Goal: Transaction & Acquisition: Purchase product/service

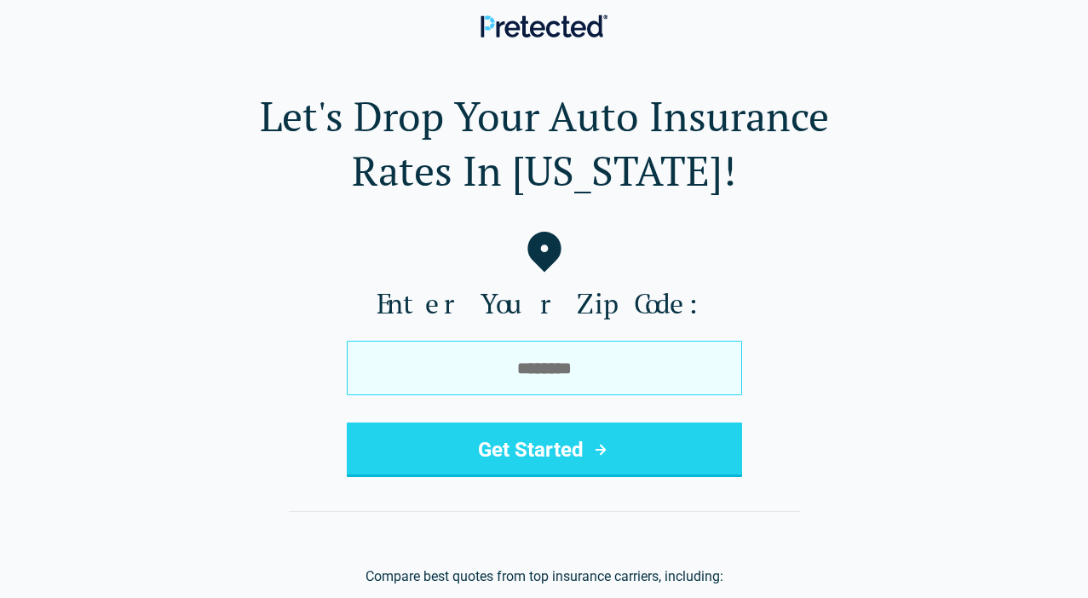
click at [458, 379] on input "tel" at bounding box center [544, 368] width 395 height 55
click at [470, 387] on input "tel" at bounding box center [544, 368] width 395 height 55
click at [504, 371] on input "tel" at bounding box center [544, 368] width 395 height 55
type input "*****"
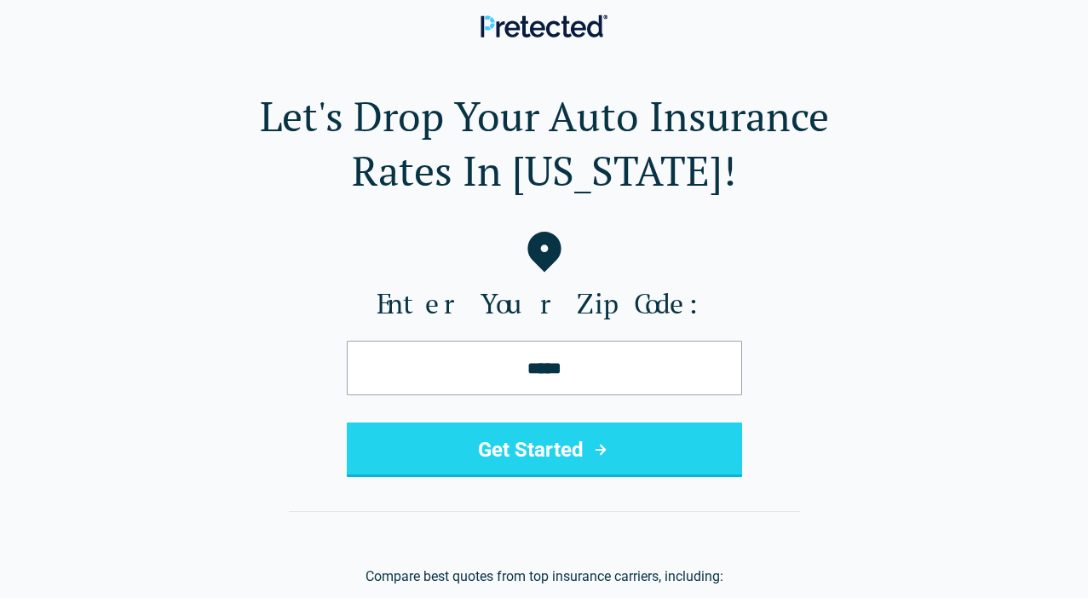
click at [585, 459] on button "Get Started" at bounding box center [544, 450] width 395 height 55
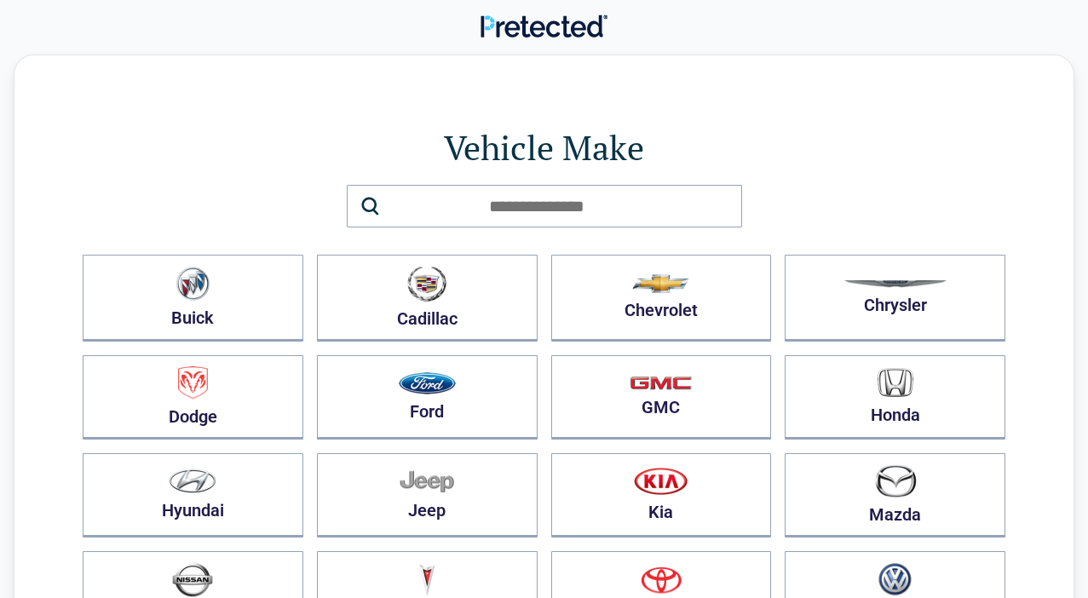
scroll to position [211, 0]
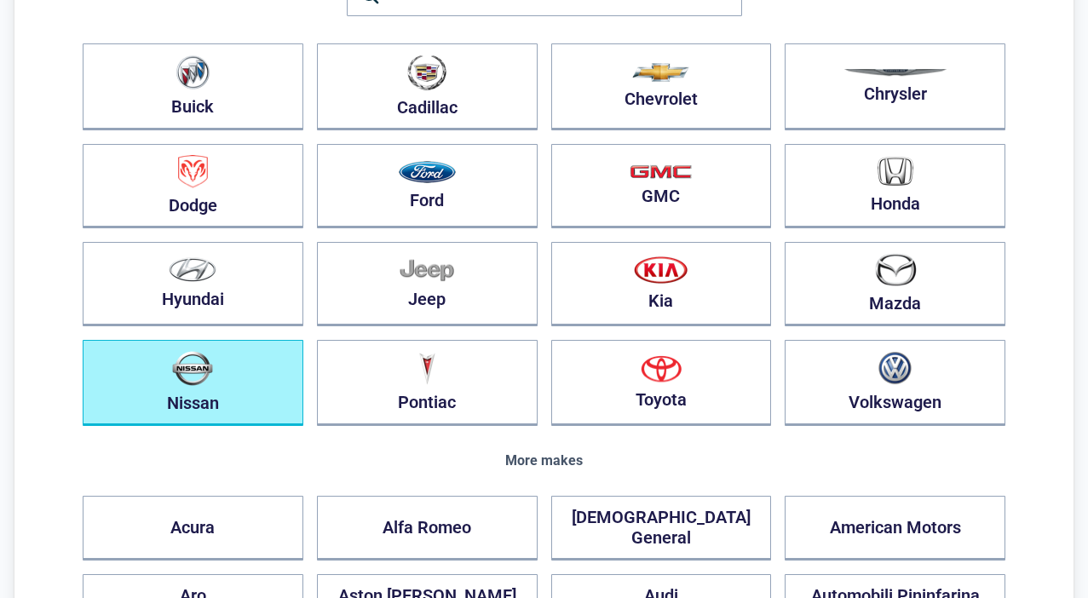
click at [241, 415] on button "Nissan" at bounding box center [193, 383] width 221 height 86
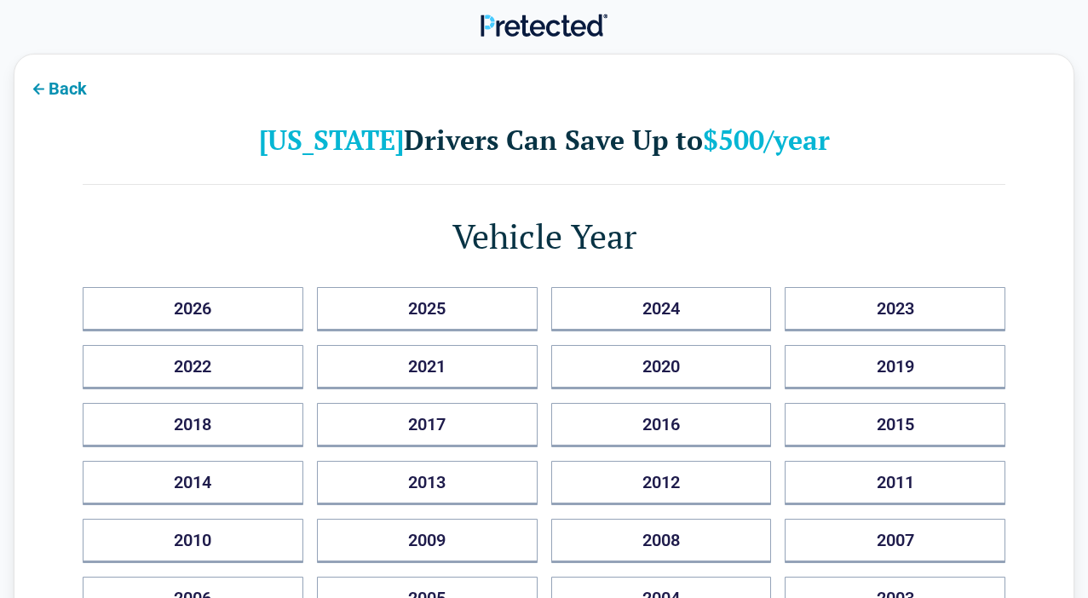
scroll to position [0, 0]
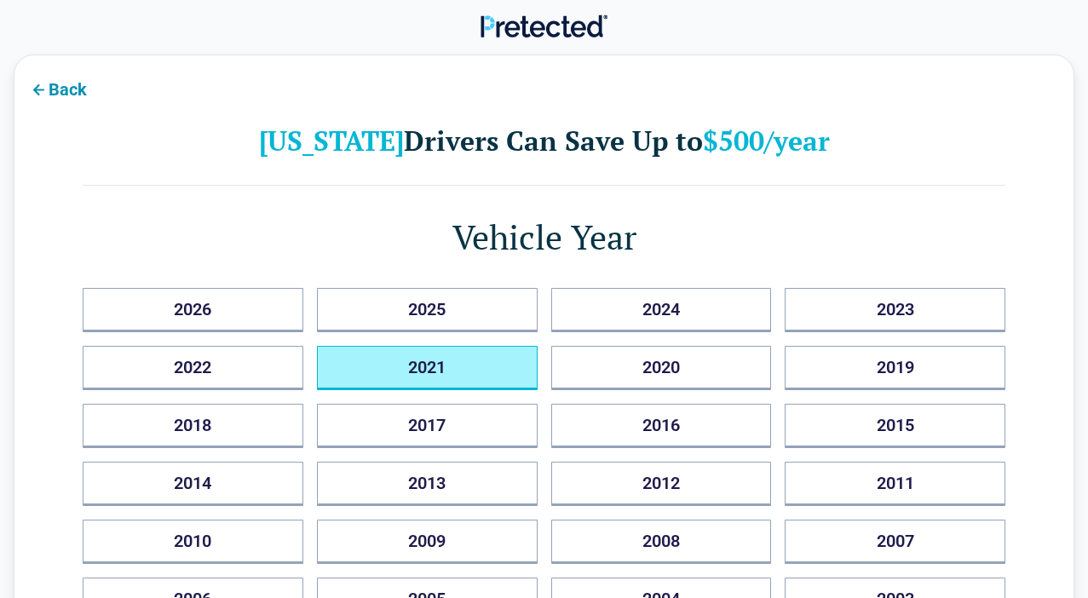
click at [469, 371] on button "2021" at bounding box center [427, 368] width 221 height 44
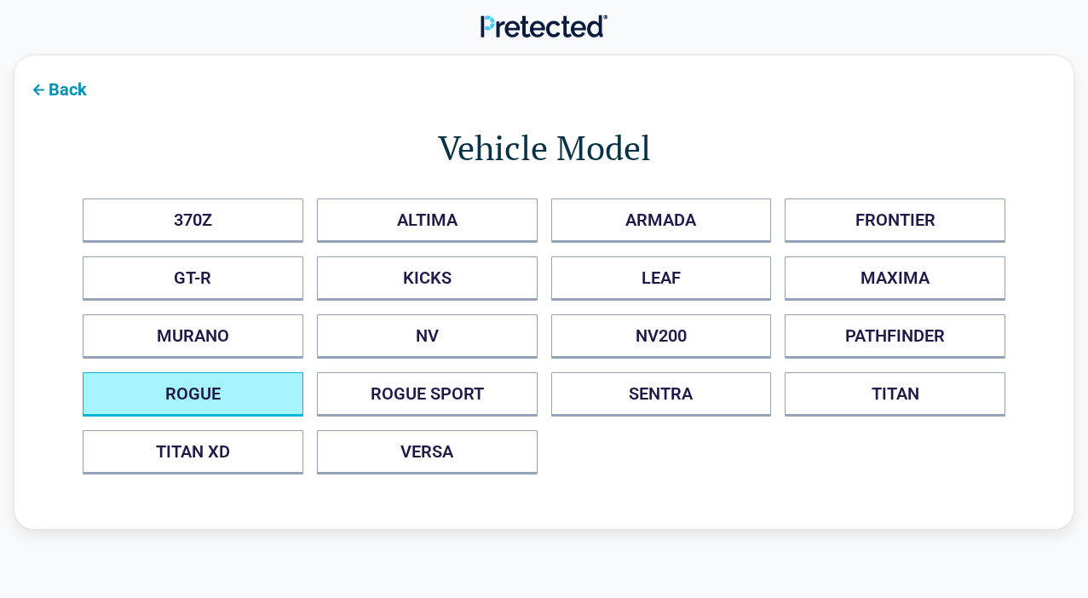
click at [250, 414] on button "ROGUE" at bounding box center [193, 394] width 221 height 44
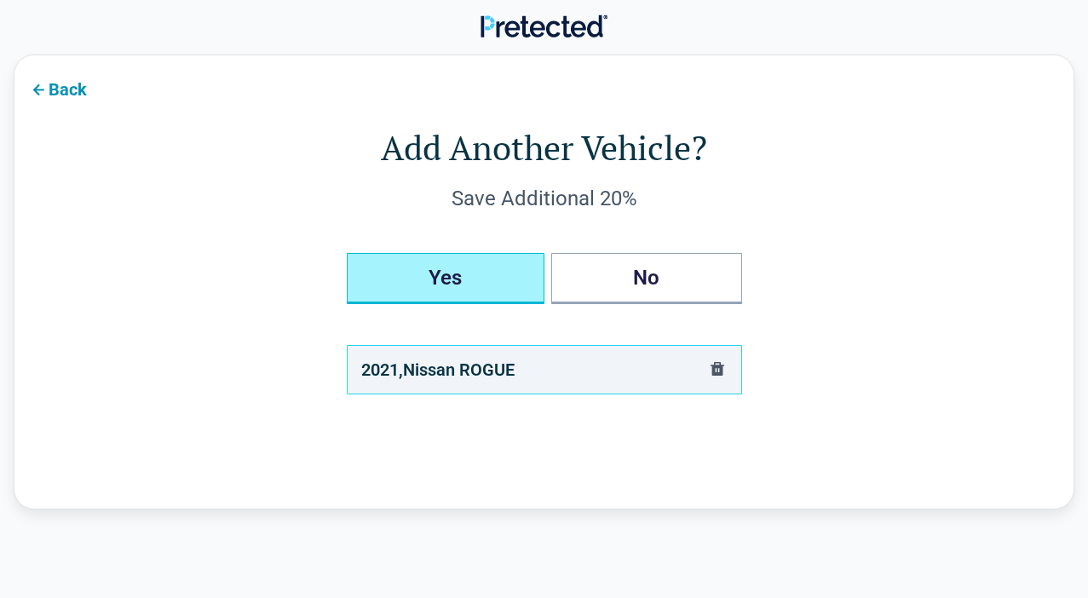
click at [497, 291] on button "Yes" at bounding box center [446, 278] width 198 height 51
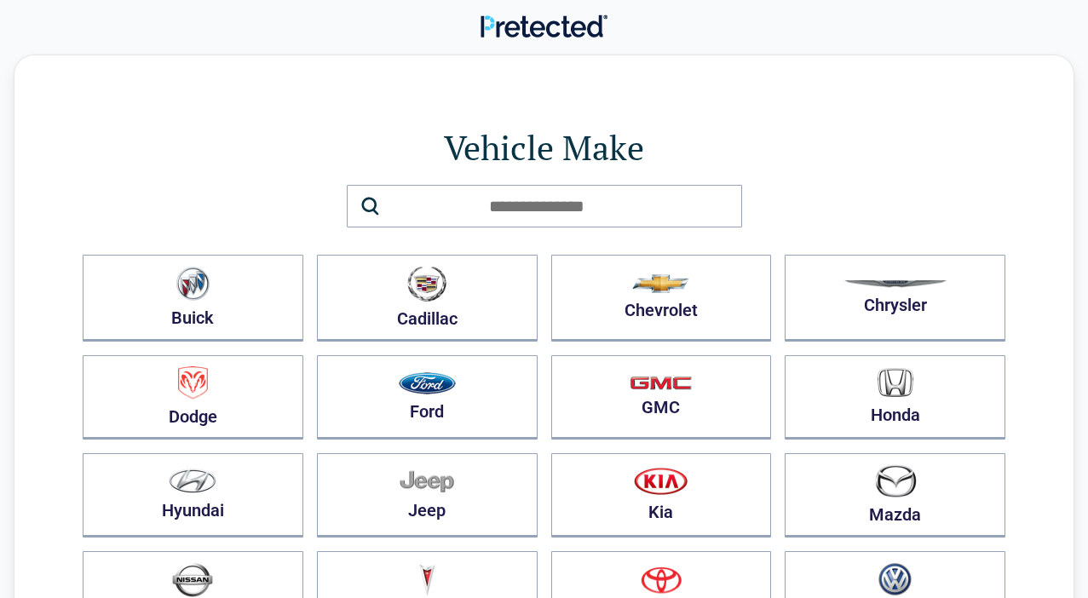
scroll to position [83, 0]
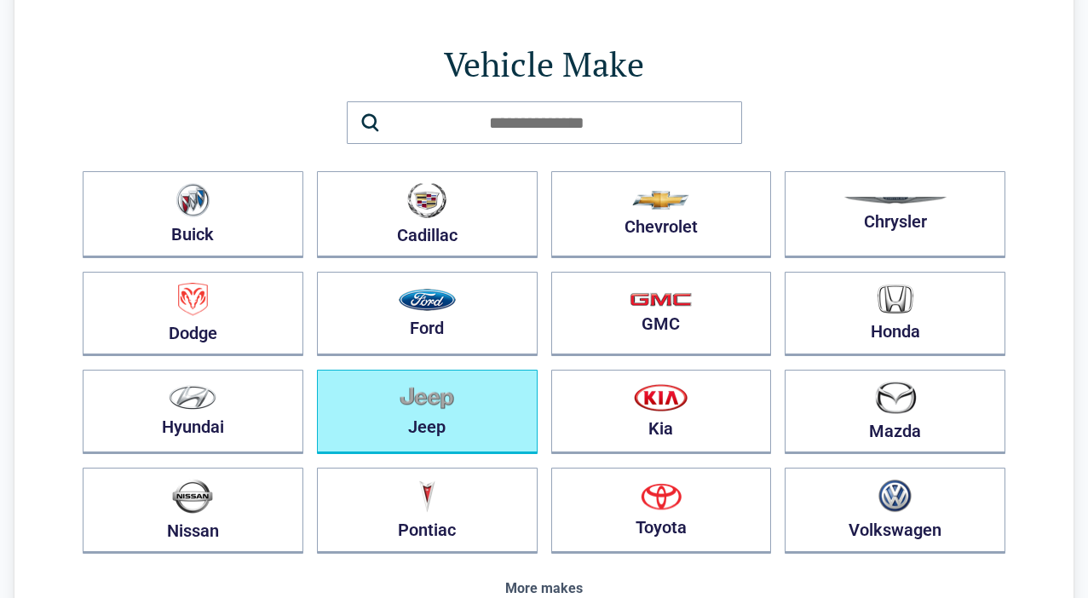
click at [439, 442] on button "Jeep" at bounding box center [427, 412] width 221 height 84
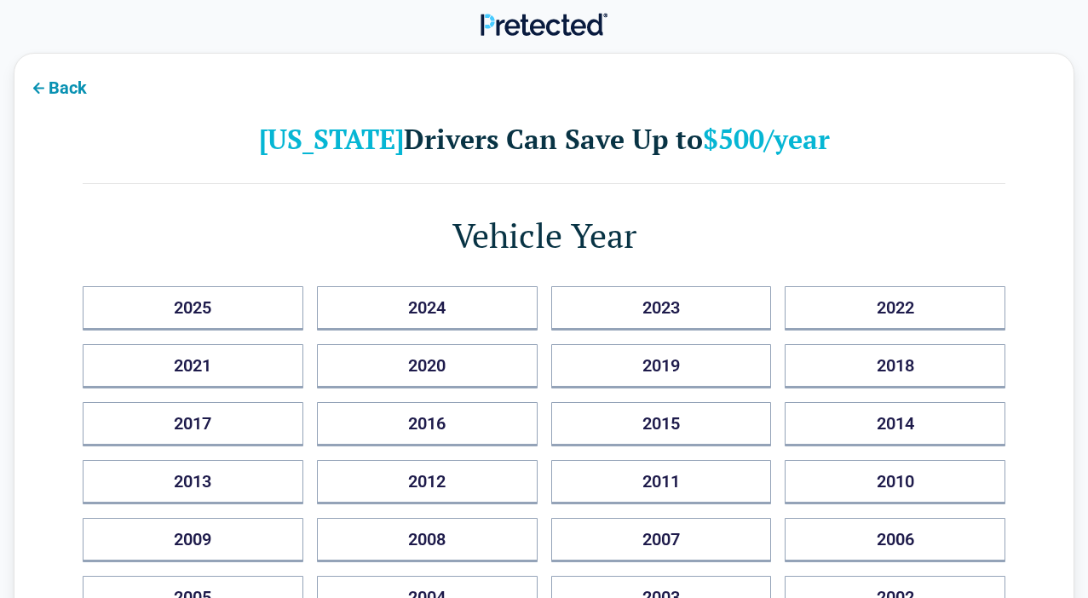
scroll to position [0, 0]
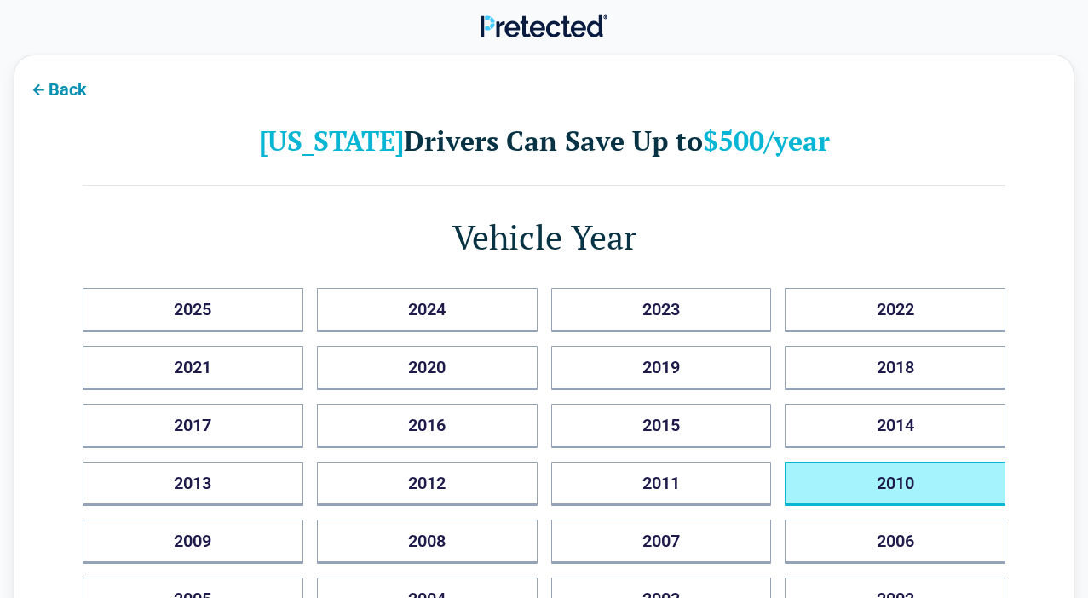
click at [877, 504] on button "2010" at bounding box center [895, 484] width 221 height 44
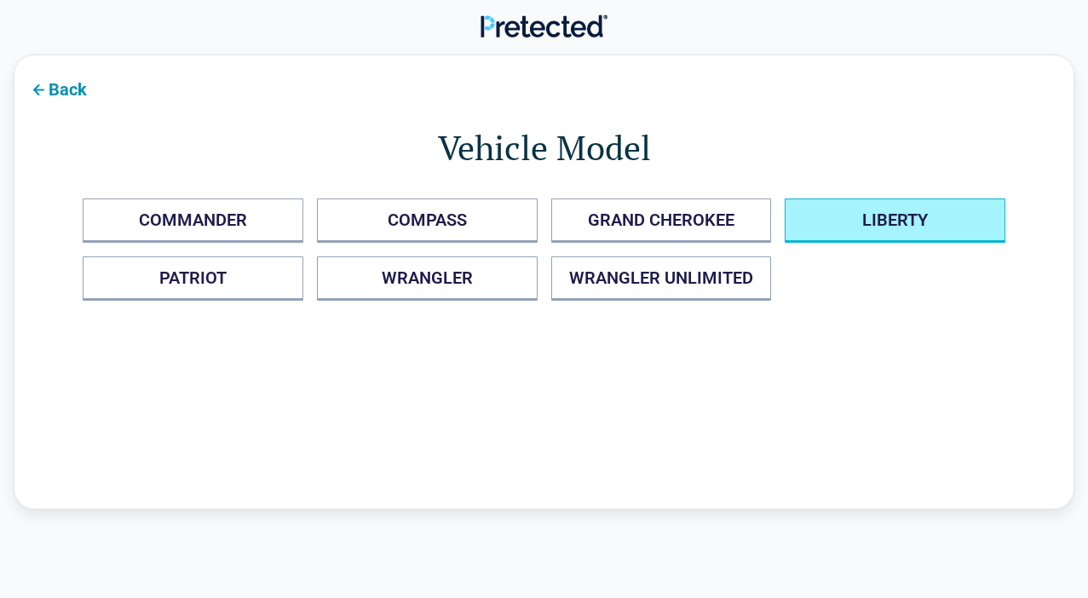
click at [877, 233] on button "LIBERTY" at bounding box center [895, 221] width 221 height 44
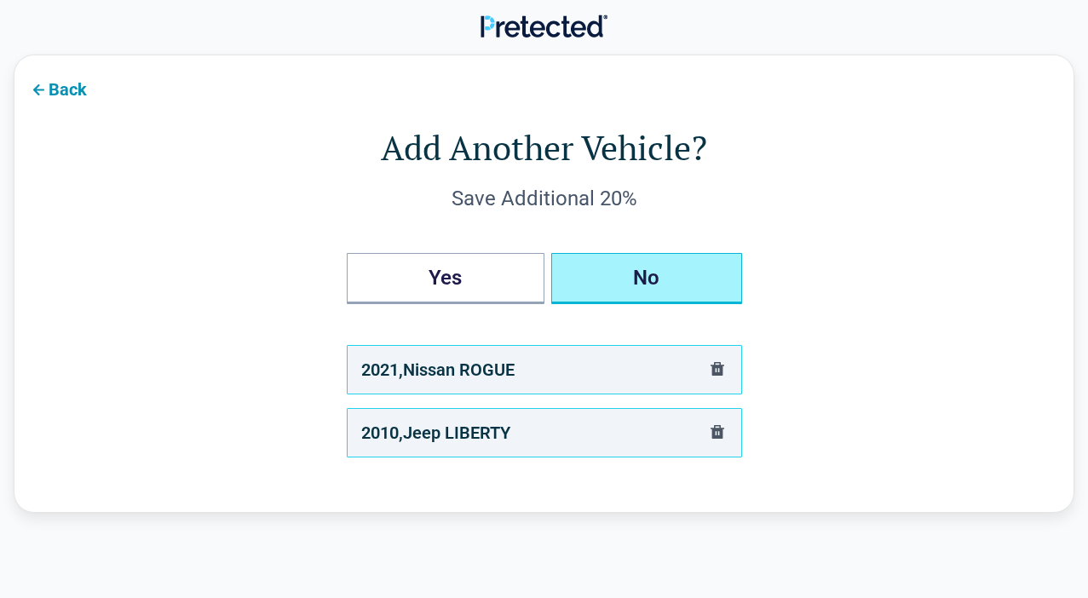
click at [705, 296] on button "No" at bounding box center [646, 278] width 191 height 51
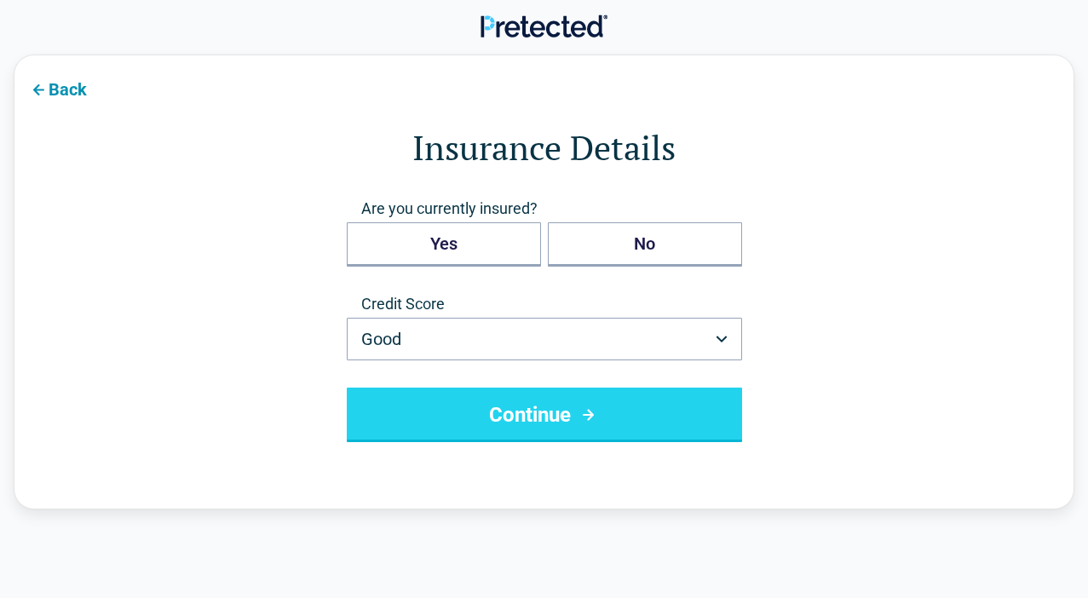
click at [640, 222] on div "Are you currently insured? Yes No" at bounding box center [544, 233] width 395 height 68
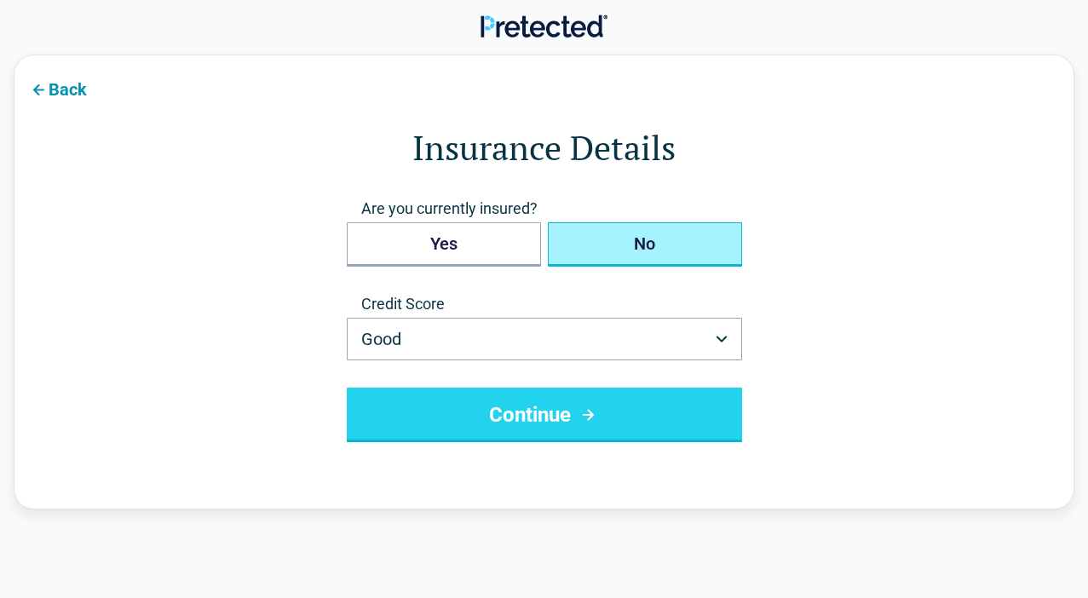
click at [640, 233] on button "No" at bounding box center [645, 244] width 194 height 44
click at [487, 435] on button "Continue" at bounding box center [544, 415] width 395 height 55
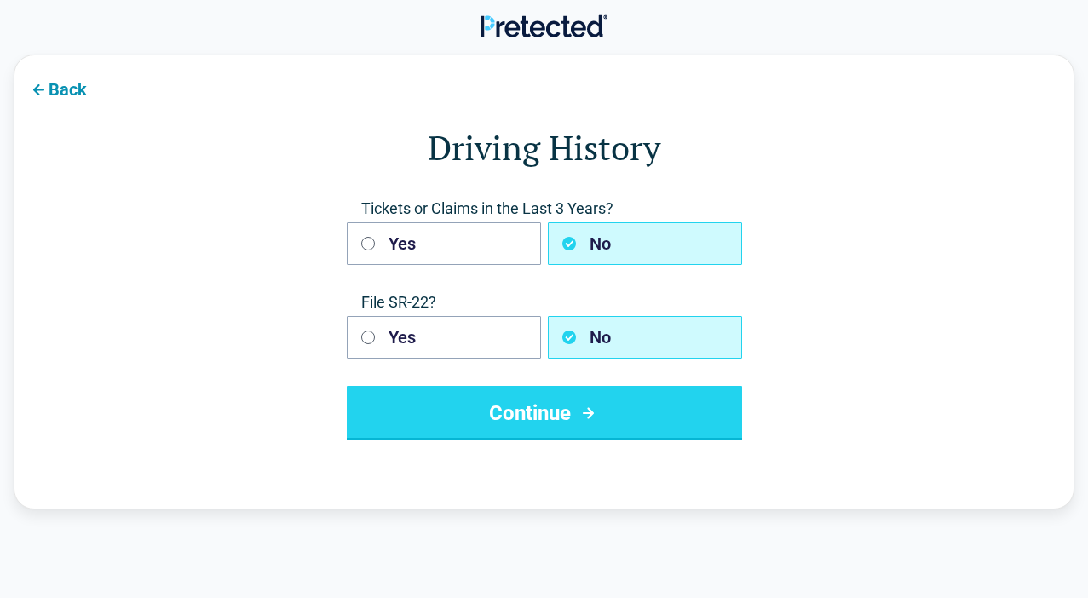
click at [566, 407] on button "Continue" at bounding box center [544, 413] width 395 height 55
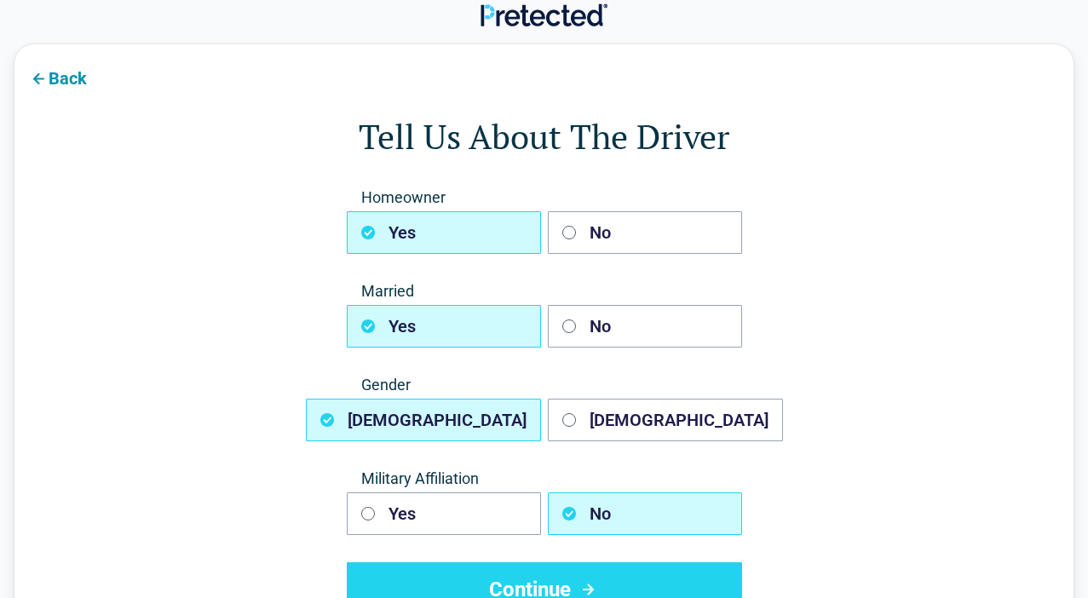
scroll to position [192, 0]
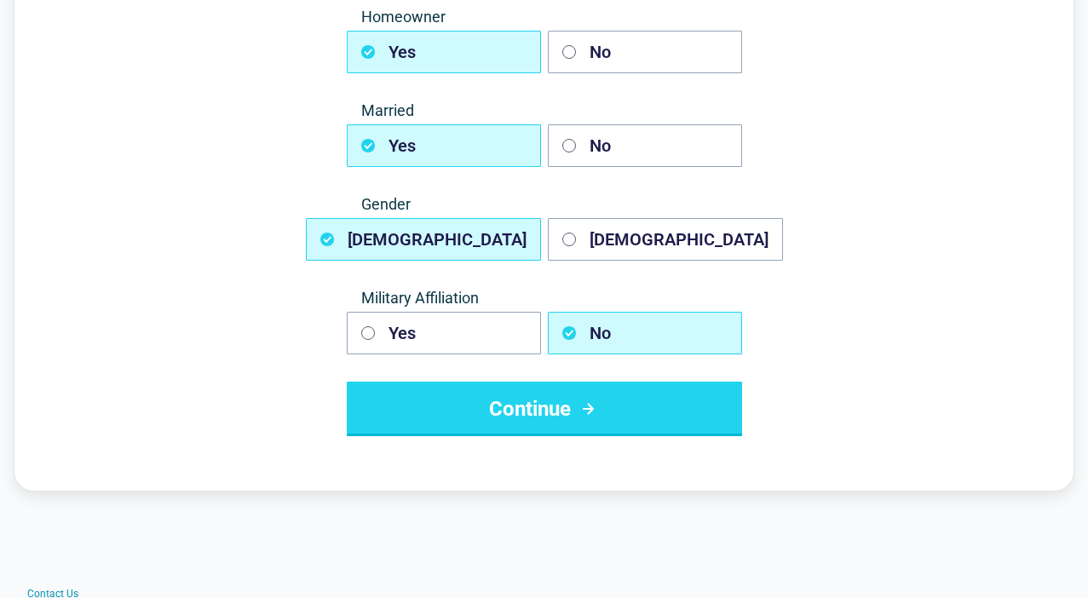
click at [547, 424] on button "Continue" at bounding box center [544, 409] width 395 height 55
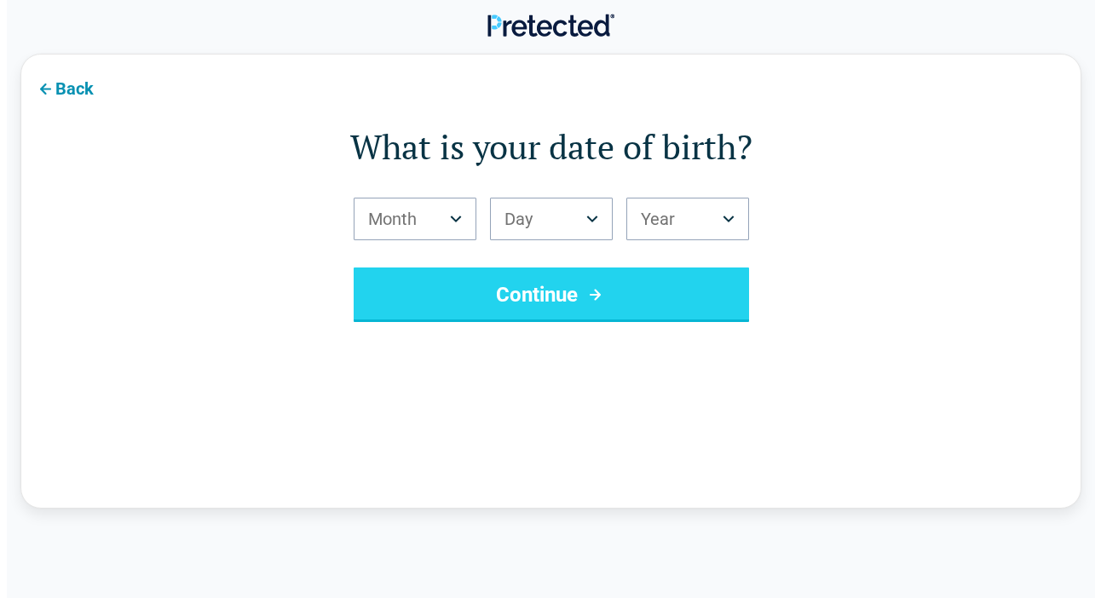
scroll to position [0, 0]
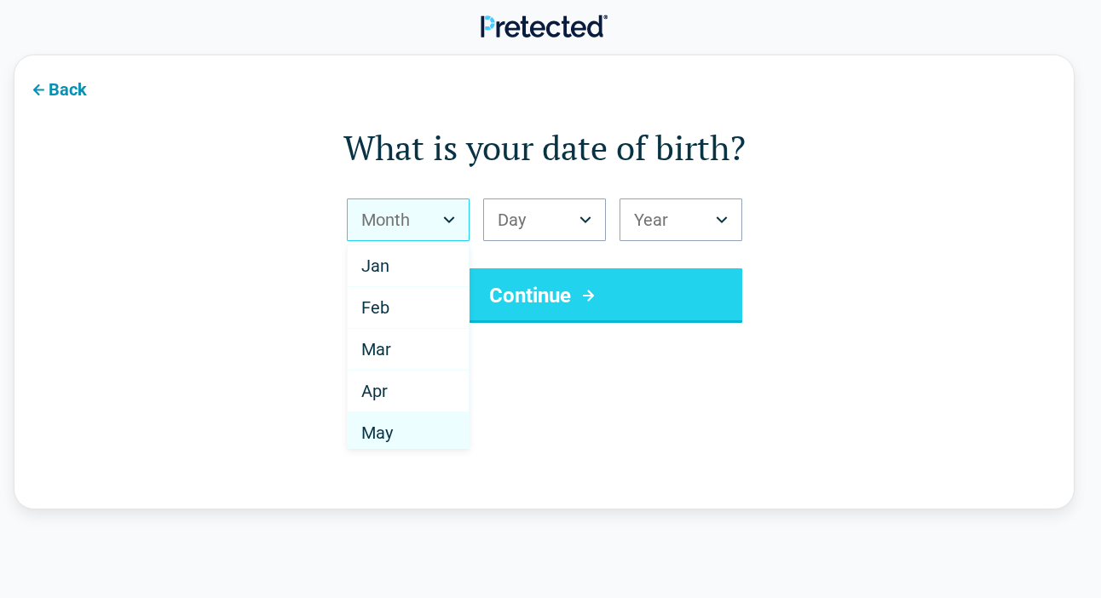
select select "*"
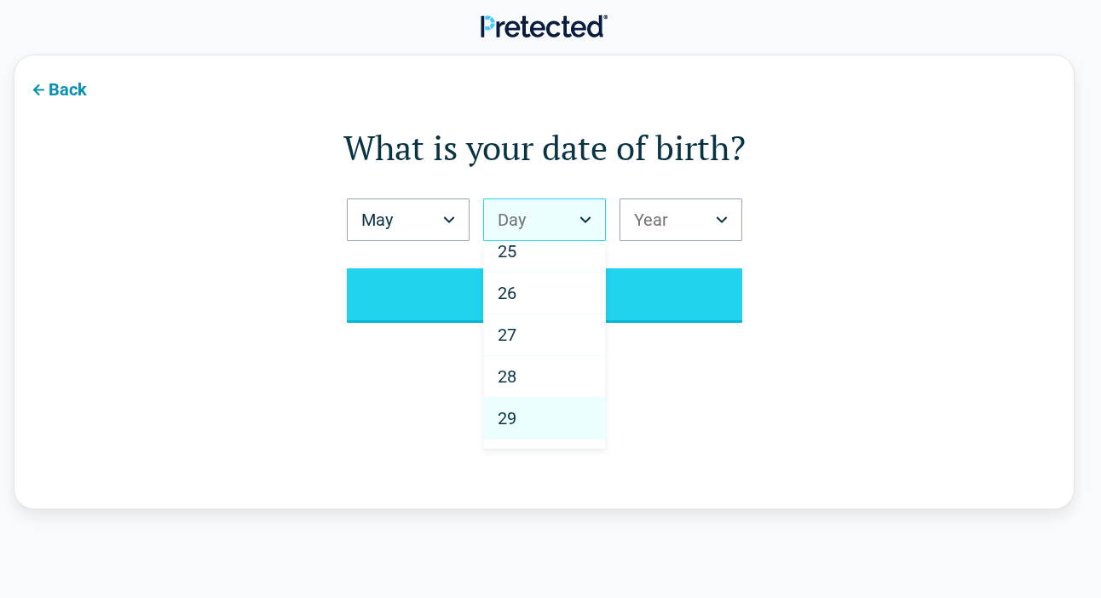
scroll to position [1091, 0]
select select "**"
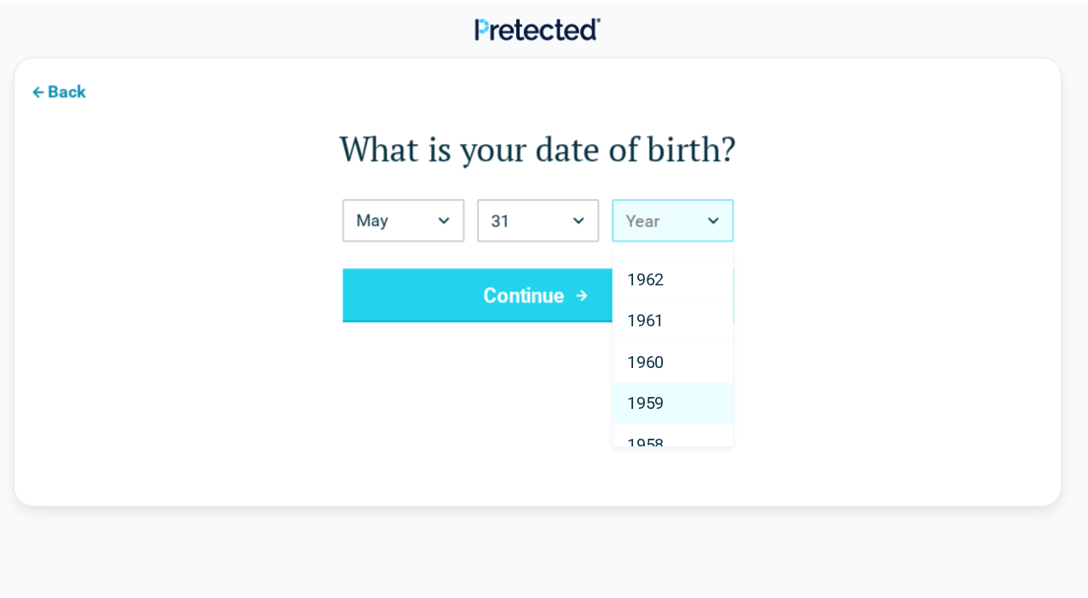
scroll to position [2054, 0]
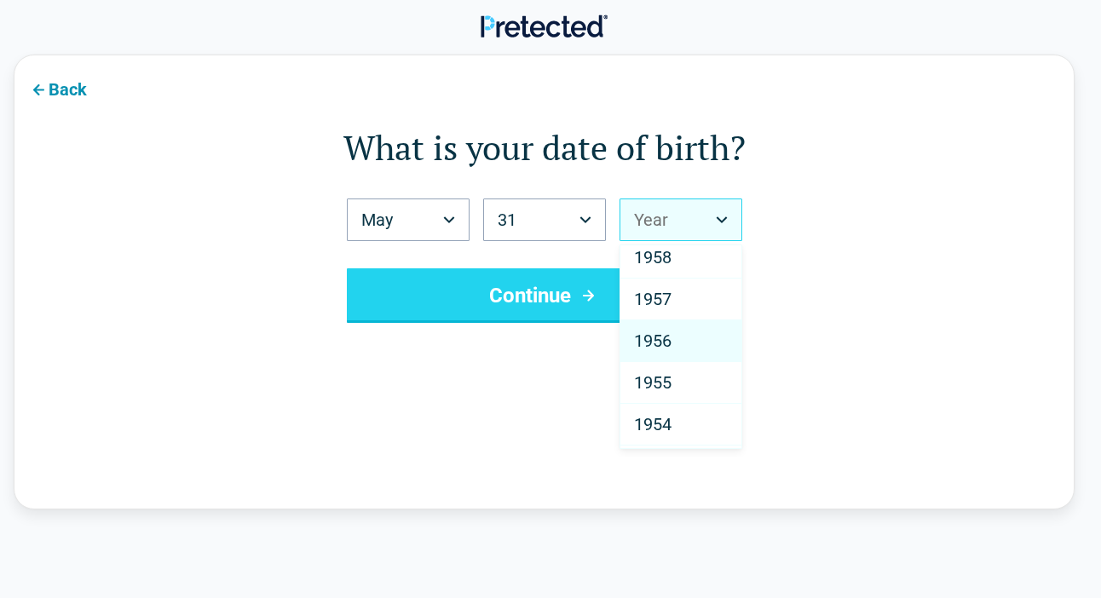
select select "****"
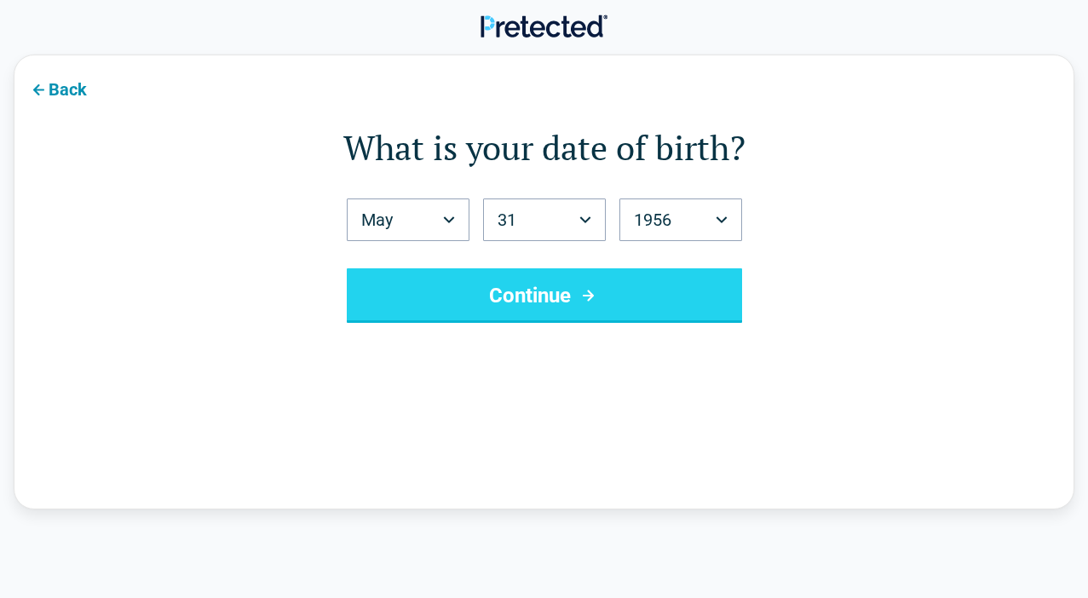
click at [582, 315] on button "Continue" at bounding box center [544, 295] width 395 height 55
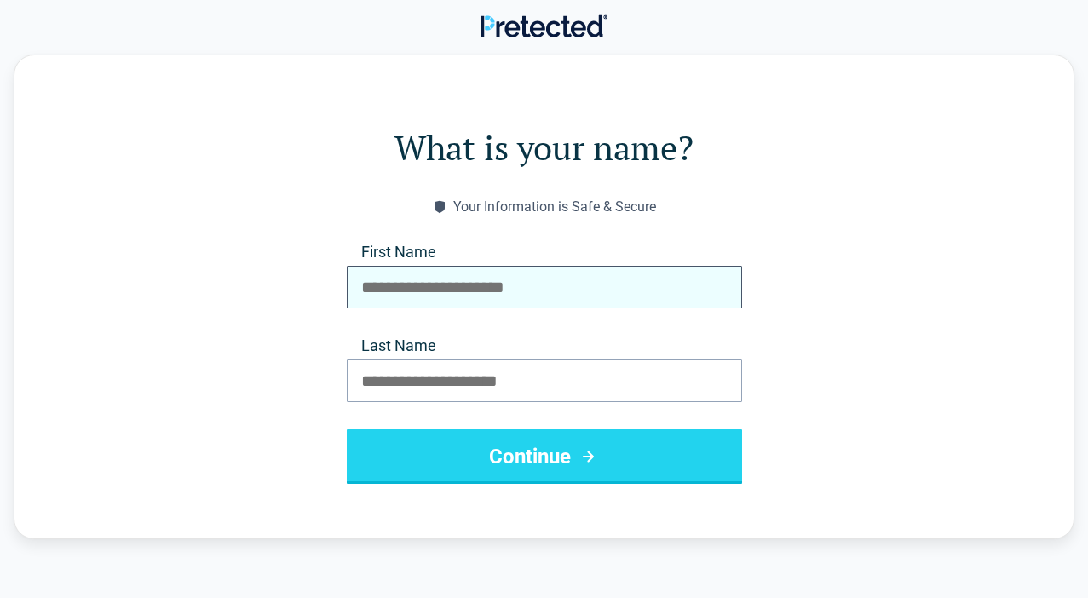
click at [576, 314] on div "Your Information is Safe & Secure First Name Last Name Continue" at bounding box center [544, 341] width 395 height 285
click at [569, 293] on input "First Name" at bounding box center [544, 287] width 395 height 43
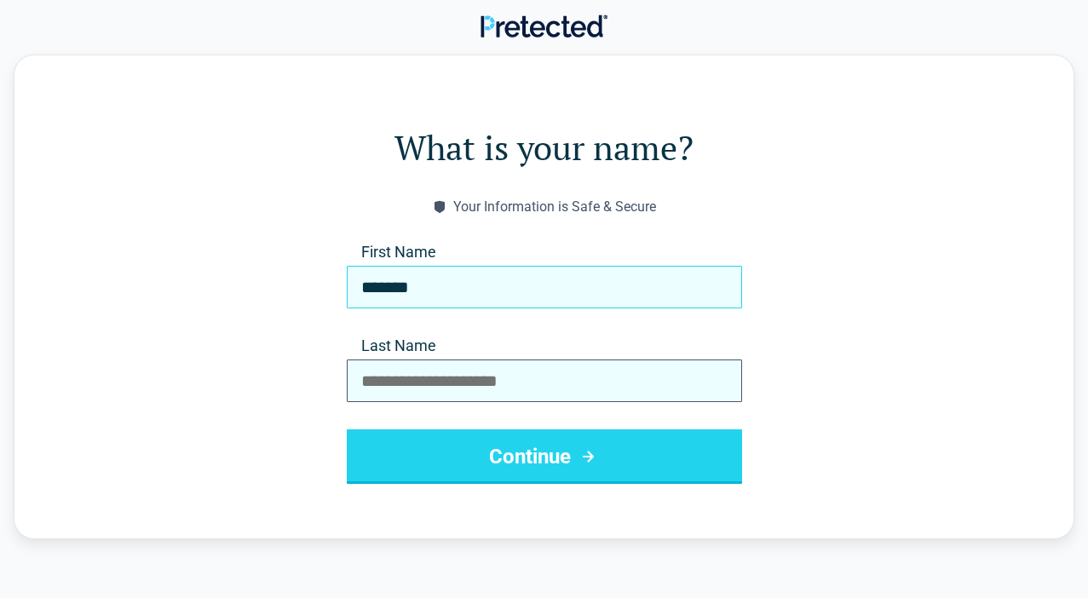
type input "*******"
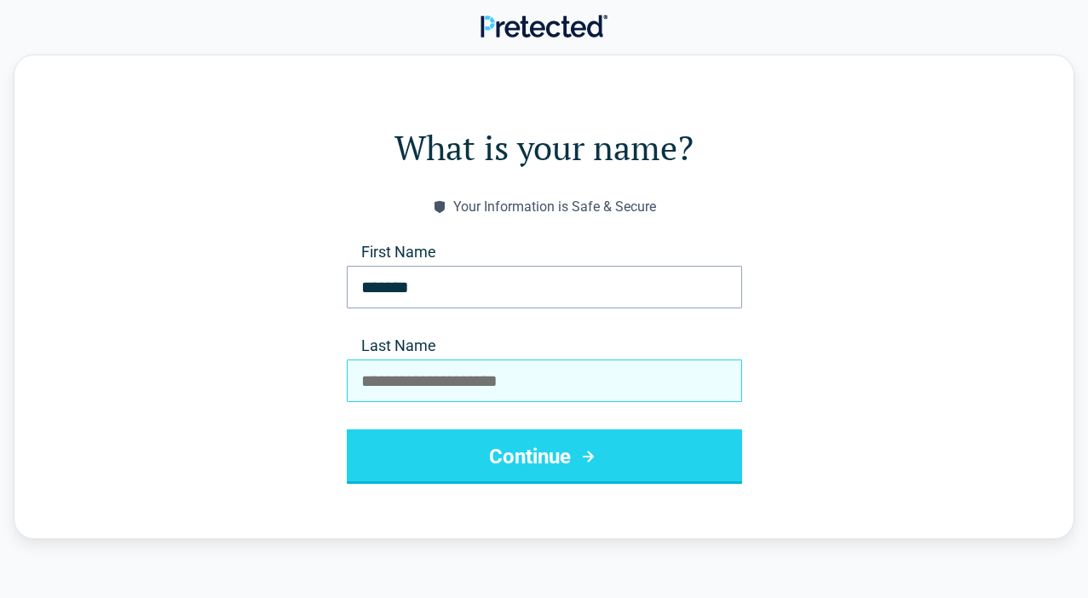
click at [426, 395] on input "Last Name" at bounding box center [544, 381] width 395 height 43
type input "*********"
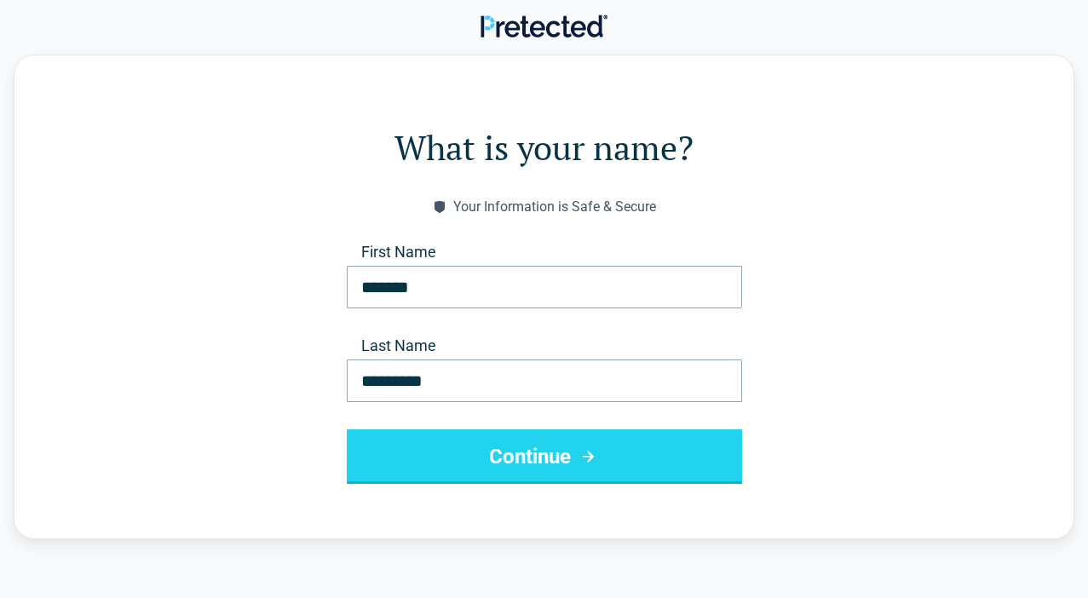
click at [558, 467] on button "Continue" at bounding box center [544, 456] width 395 height 55
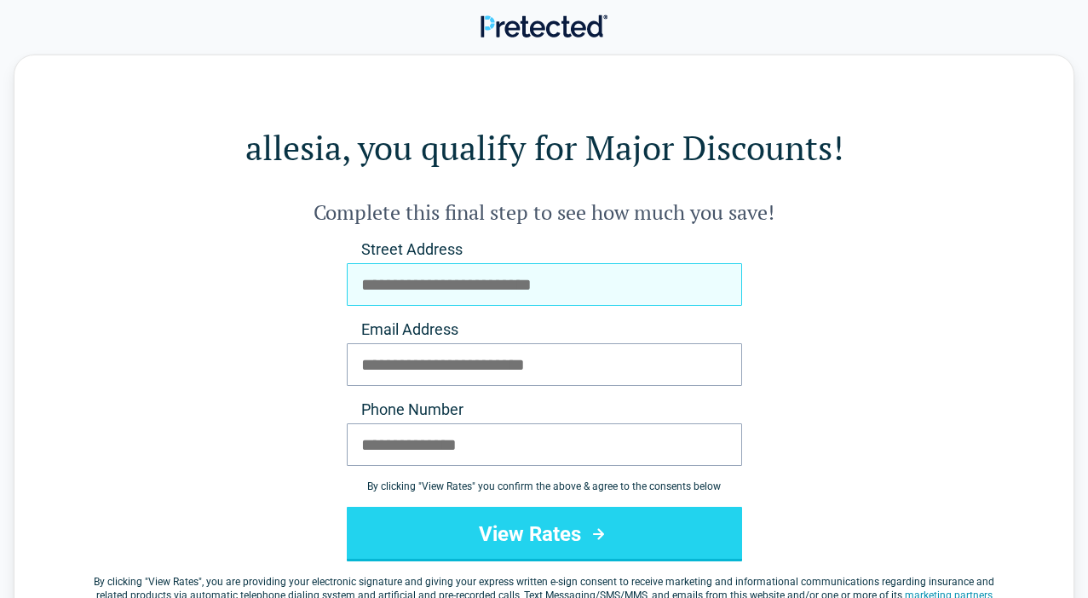
drag, startPoint x: 456, startPoint y: 290, endPoint x: 452, endPoint y: 279, distance: 10.8
click at [453, 286] on input "Street Address" at bounding box center [544, 284] width 395 height 43
type input "**********"
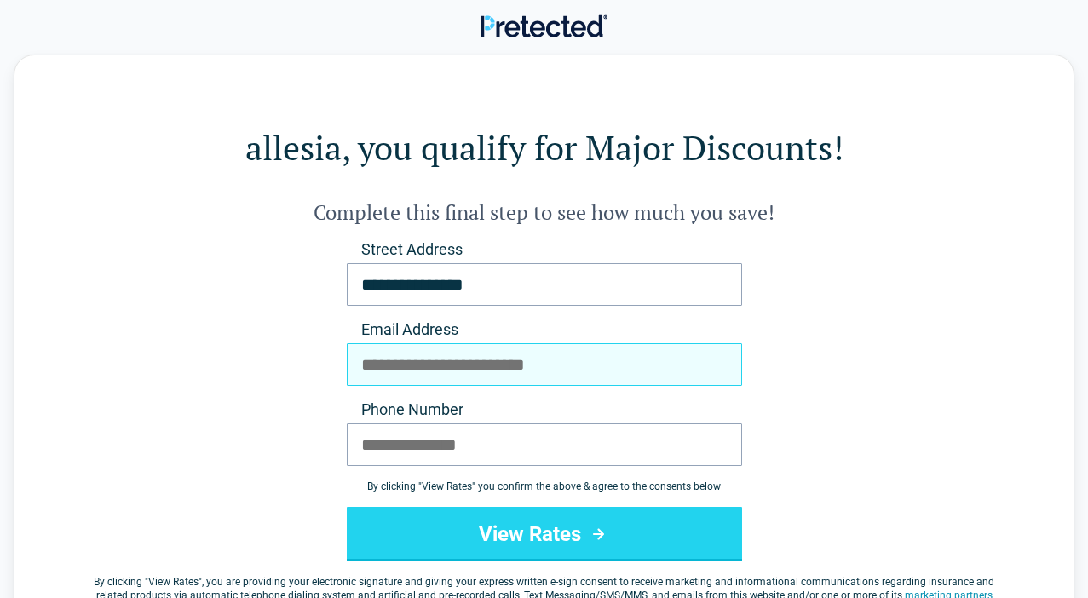
type input "**********"
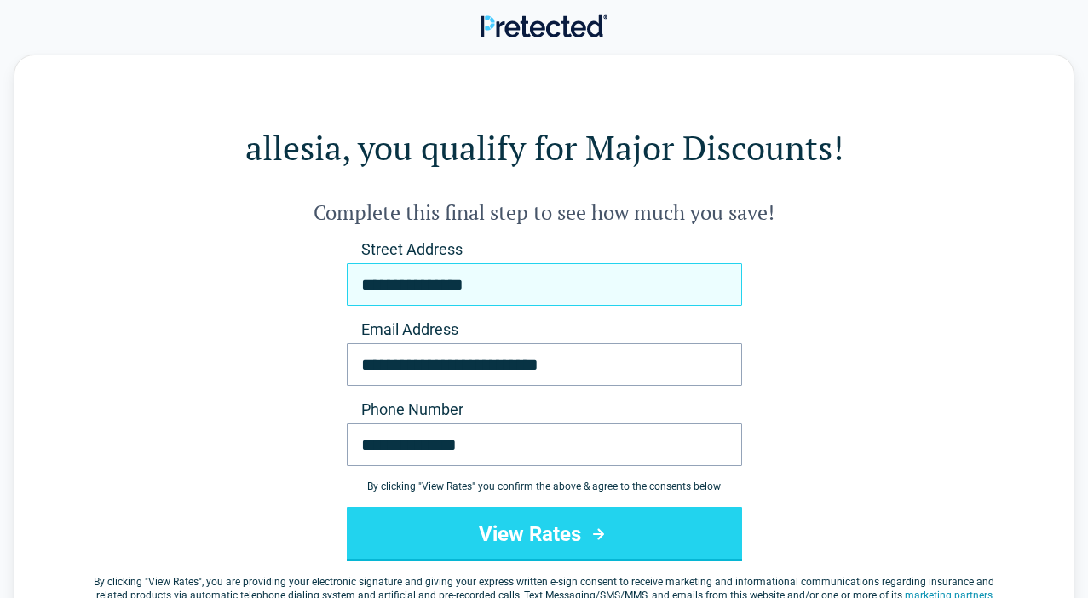
type input "**********"
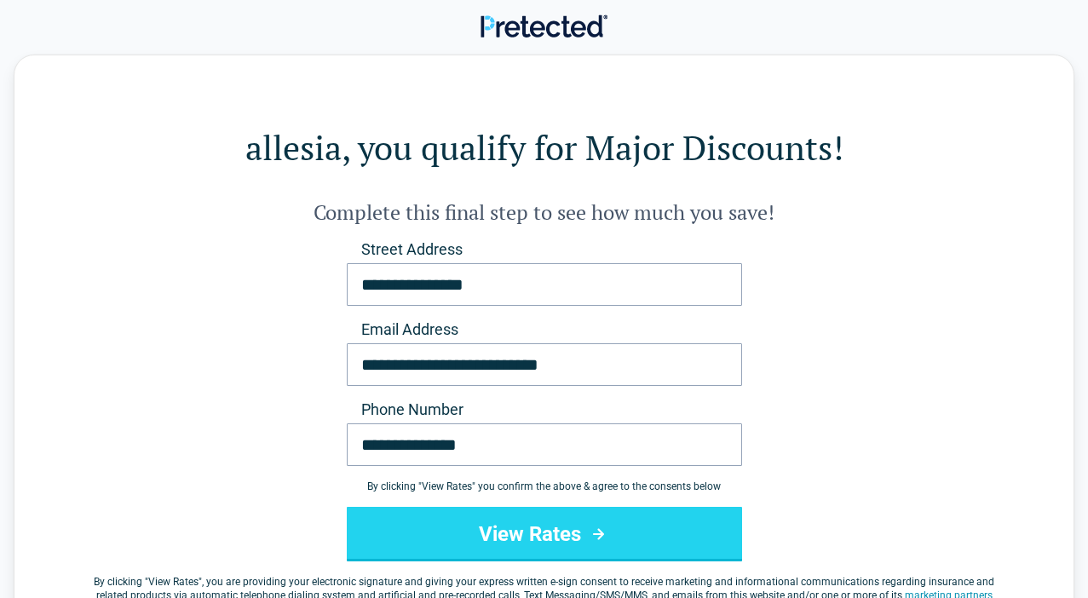
click at [547, 553] on button "View Rates" at bounding box center [544, 534] width 395 height 55
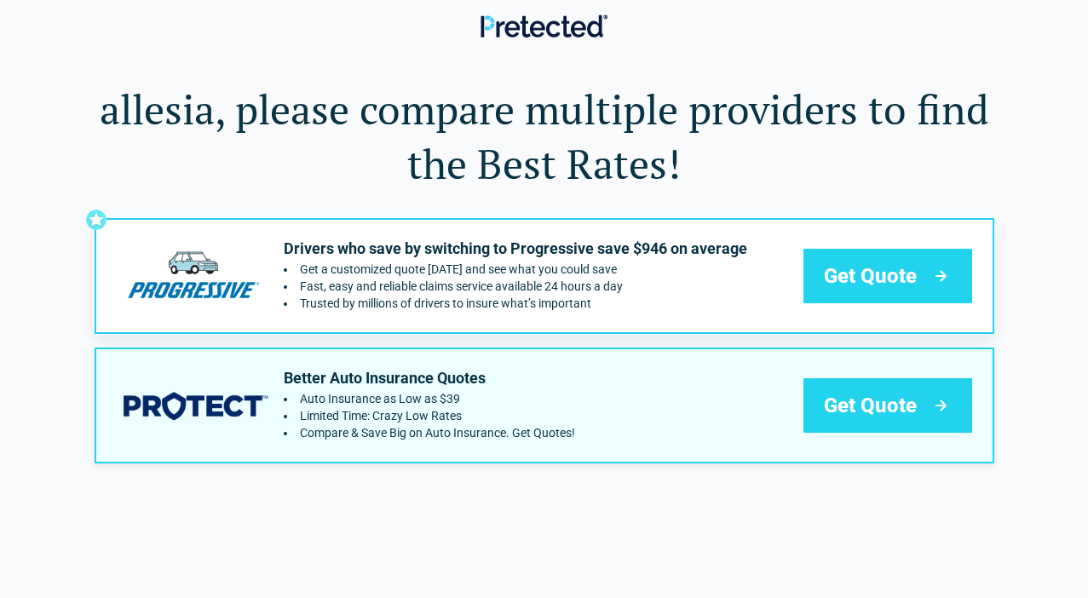
click at [850, 429] on div "Get Quote" at bounding box center [887, 405] width 169 height 55
